Goal: Information Seeking & Learning: Learn about a topic

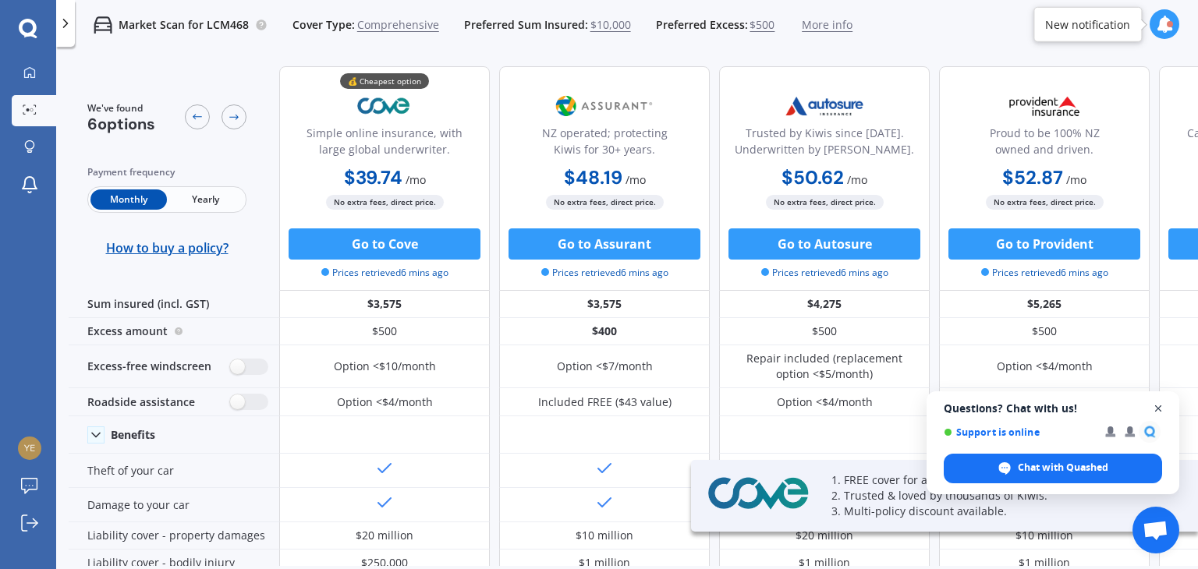
click at [1161, 410] on span "Close chat" at bounding box center [1159, 409] width 20 height 20
